Goal: Transaction & Acquisition: Book appointment/travel/reservation

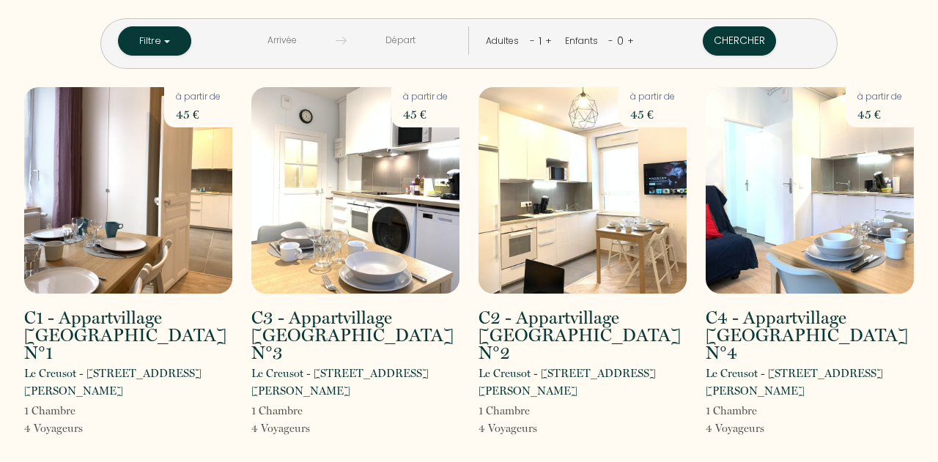
click at [321, 48] on input "text" at bounding box center [282, 40] width 107 height 29
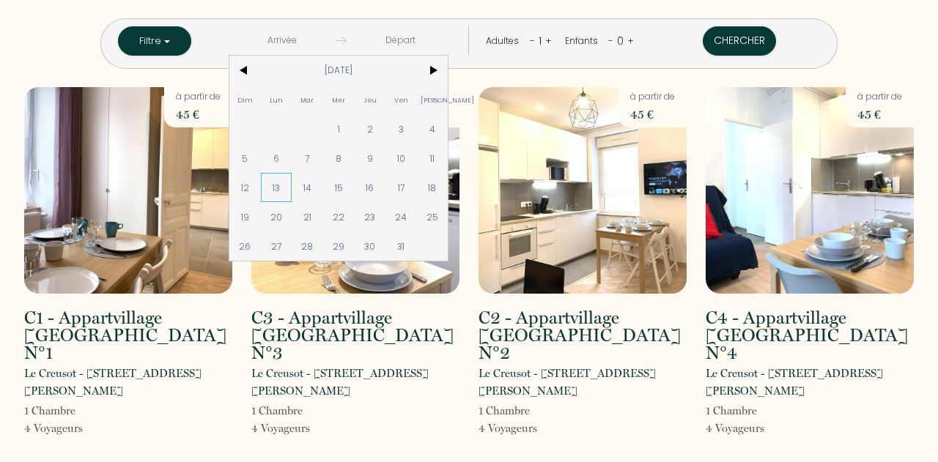
click at [292, 185] on span "13" at bounding box center [277, 187] width 32 height 29
type input "[DATE]"
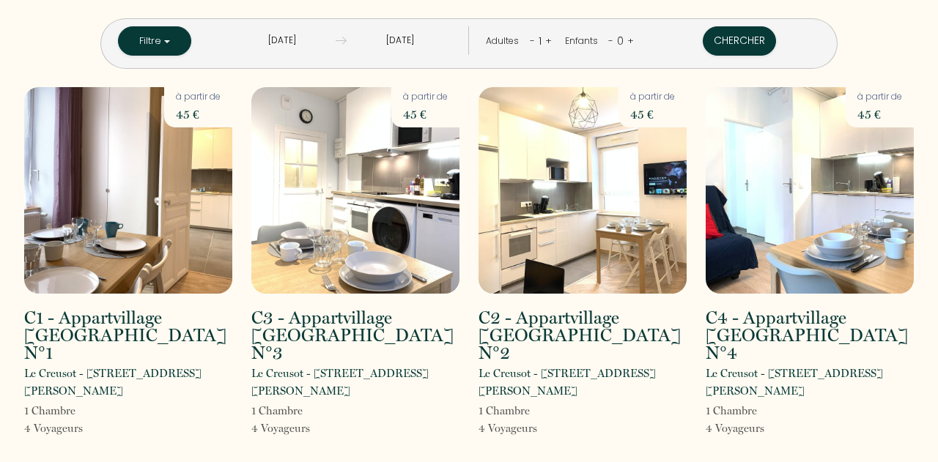
click at [421, 52] on input "[DATE]" at bounding box center [400, 40] width 107 height 29
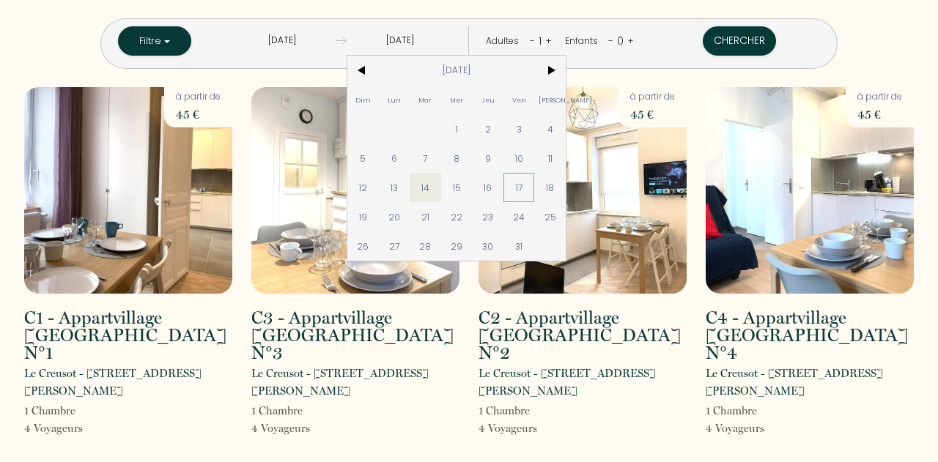
click at [535, 188] on span "17" at bounding box center [519, 187] width 32 height 29
type input "[DATE]"
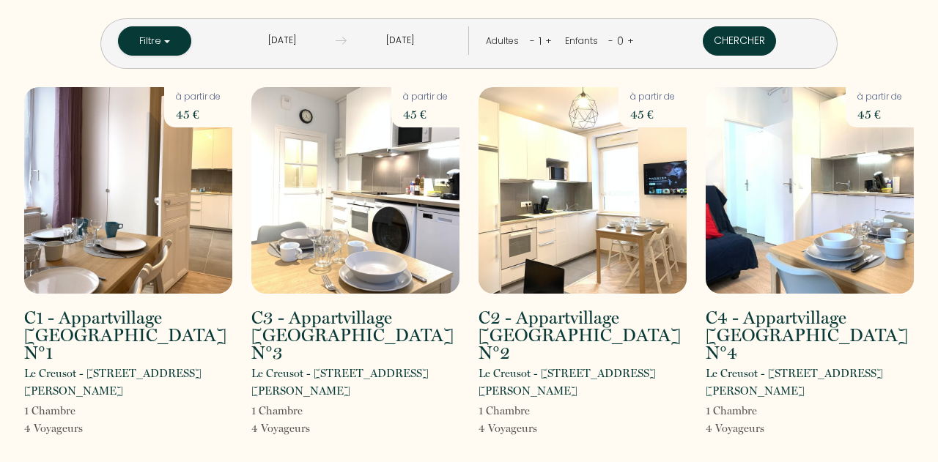
drag, startPoint x: 693, startPoint y: 32, endPoint x: 665, endPoint y: 55, distance: 36.5
click at [703, 32] on button "Chercher" at bounding box center [739, 40] width 73 height 29
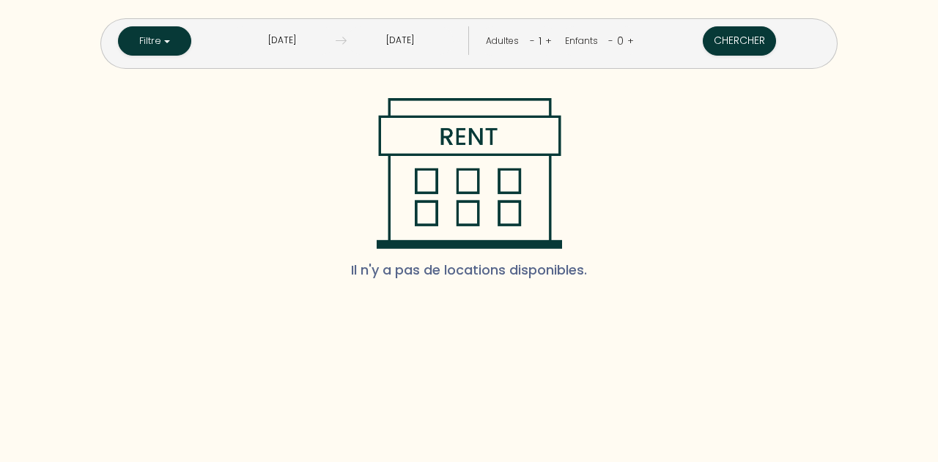
click at [327, 42] on input "[DATE]" at bounding box center [282, 40] width 107 height 29
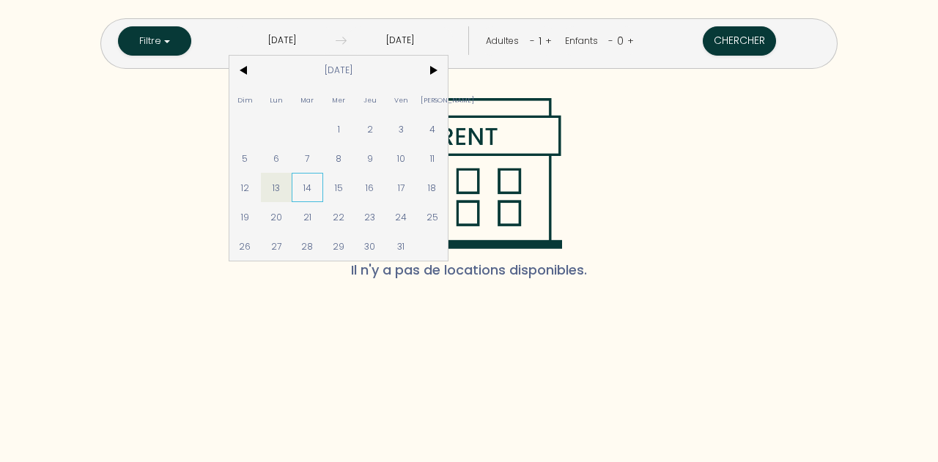
click at [323, 184] on span "14" at bounding box center [308, 187] width 32 height 29
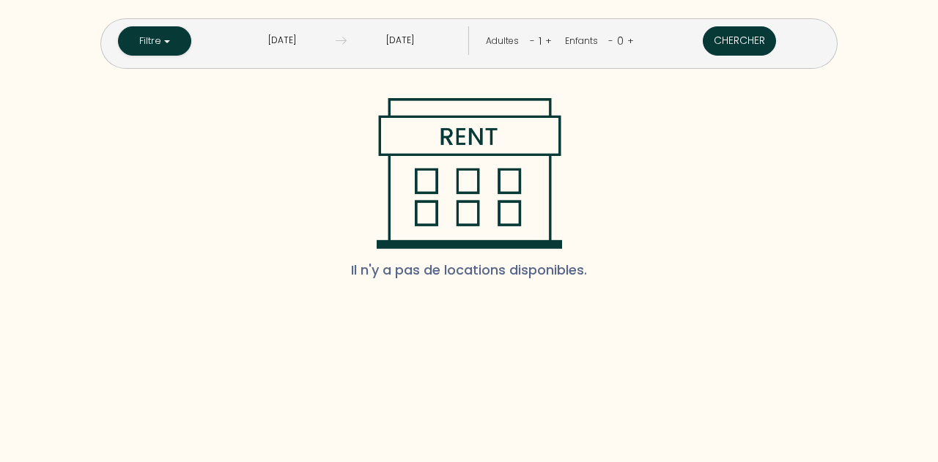
click at [703, 35] on button "Chercher" at bounding box center [739, 40] width 73 height 29
click at [325, 43] on input "[DATE]" at bounding box center [282, 40] width 107 height 29
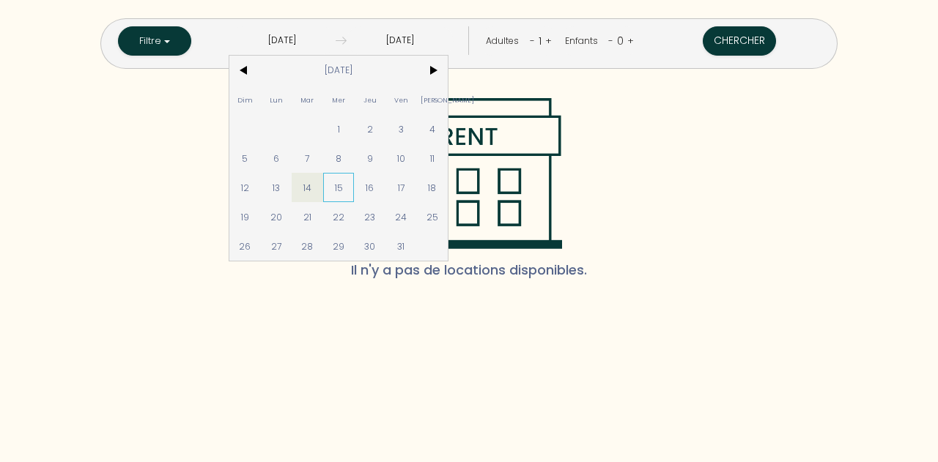
click at [355, 190] on span "15" at bounding box center [339, 187] width 32 height 29
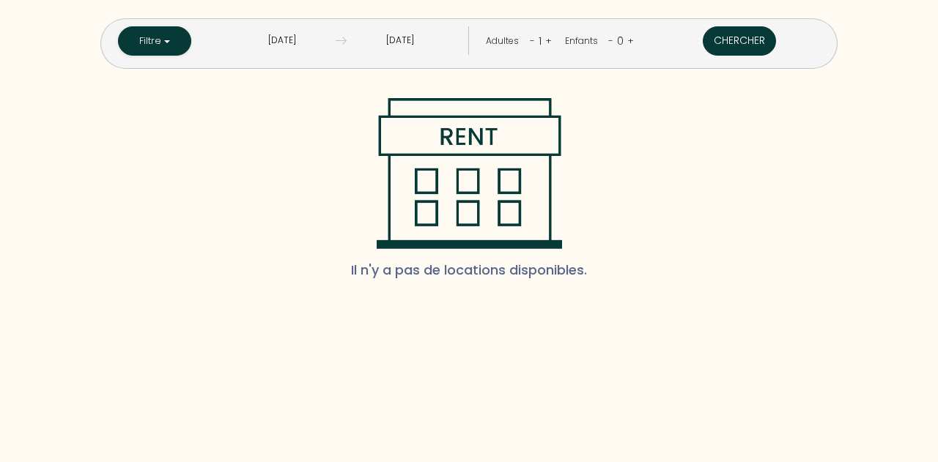
click at [703, 37] on button "Chercher" at bounding box center [739, 40] width 73 height 29
click at [330, 42] on input "[DATE]" at bounding box center [282, 40] width 107 height 29
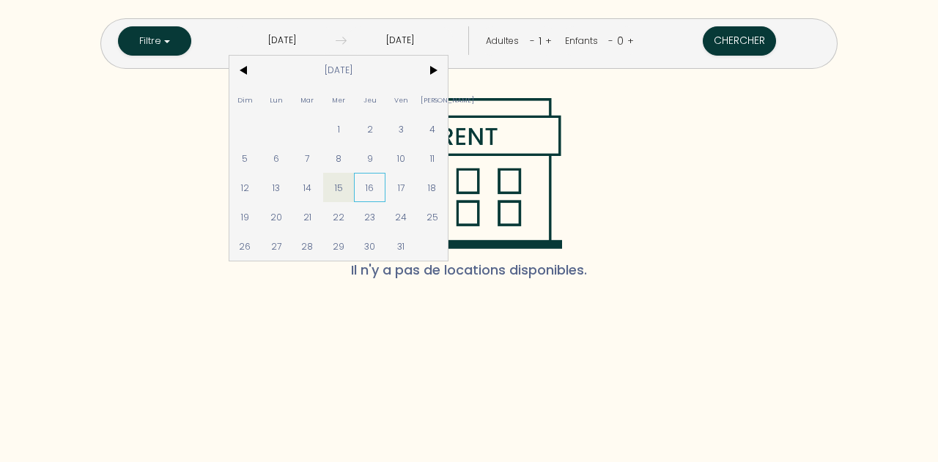
drag, startPoint x: 413, startPoint y: 188, endPoint x: 448, endPoint y: 184, distance: 34.7
click at [385, 188] on span "16" at bounding box center [370, 187] width 32 height 29
type input "[DATE]"
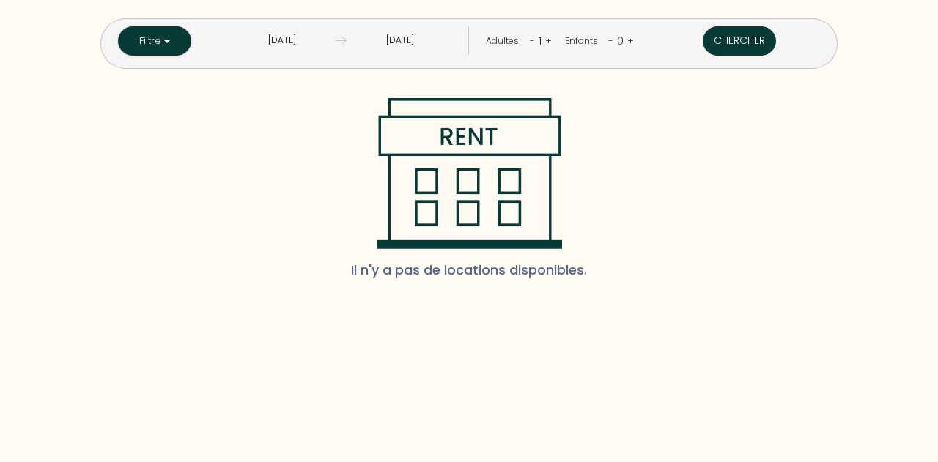
click at [703, 40] on button "Chercher" at bounding box center [739, 40] width 73 height 29
